Goal: Check status

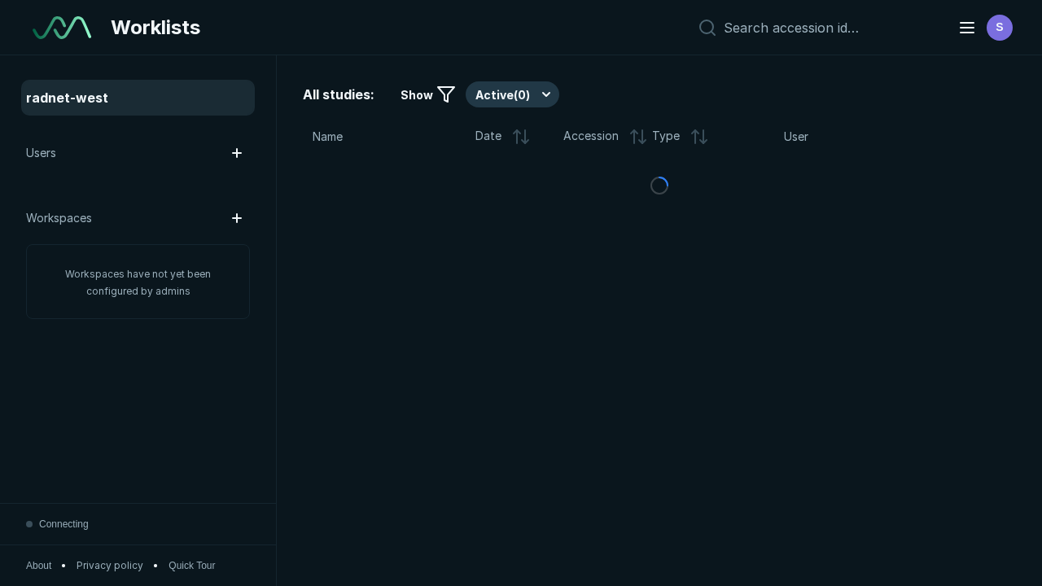
scroll to position [4186, 5276]
